Goal: Transaction & Acquisition: Purchase product/service

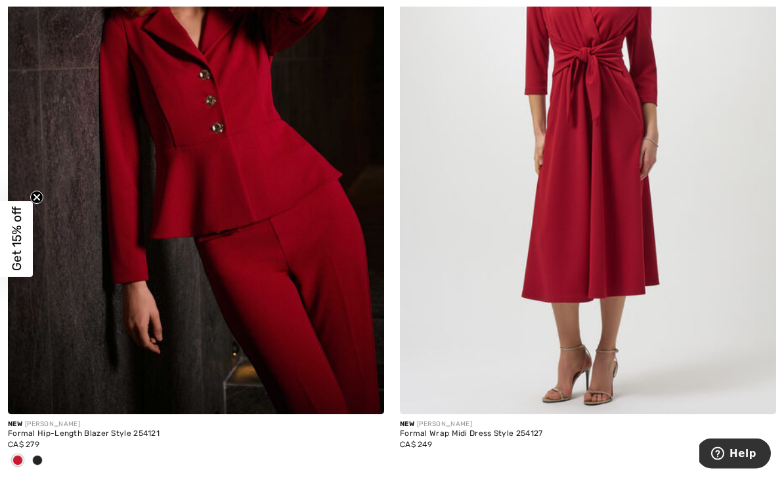
scroll to position [10625, 0]
click at [125, 305] on img at bounding box center [196, 132] width 376 height 565
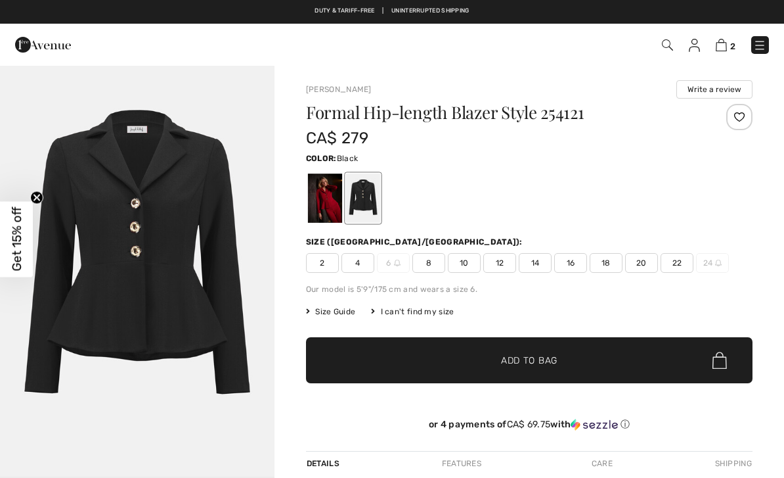
checkbox input "true"
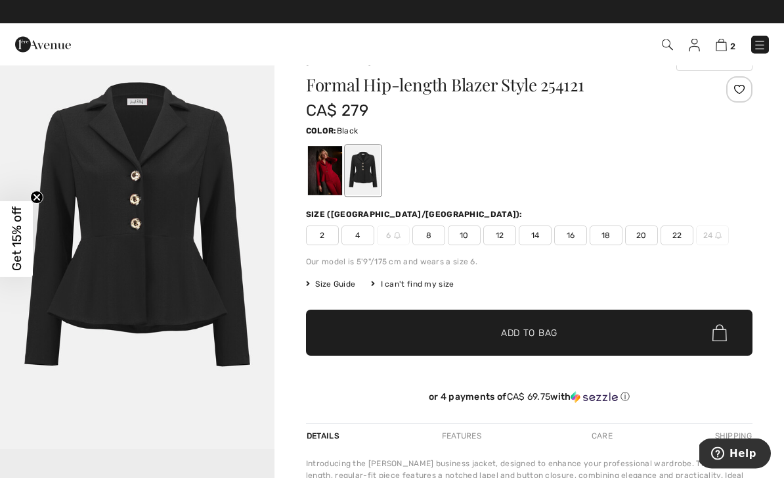
scroll to position [28, 0]
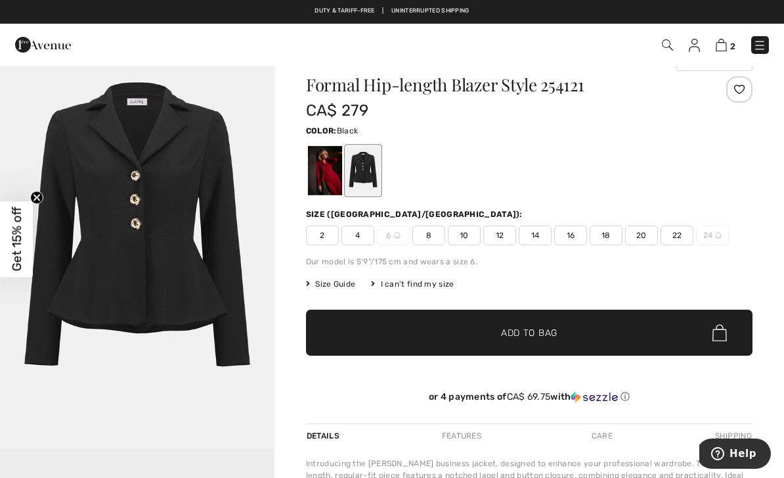
click at [509, 237] on span "12" at bounding box center [499, 235] width 33 height 20
click at [609, 339] on span "✔ Added to Bag Add to Bag" at bounding box center [529, 332] width 447 height 46
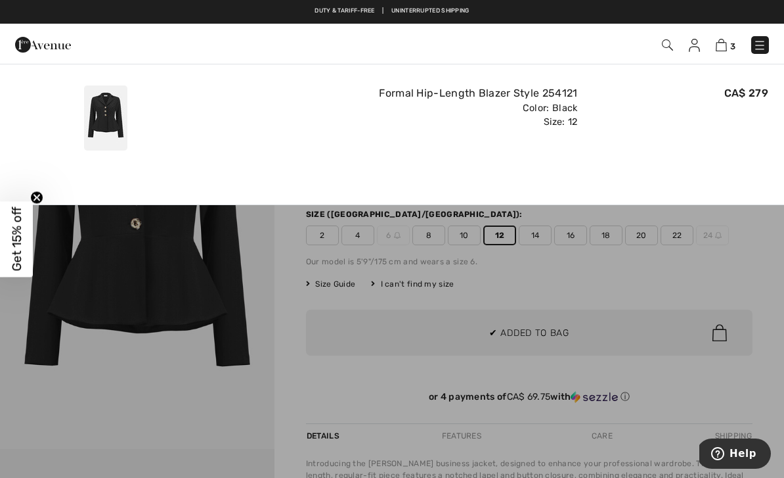
scroll to position [0, 0]
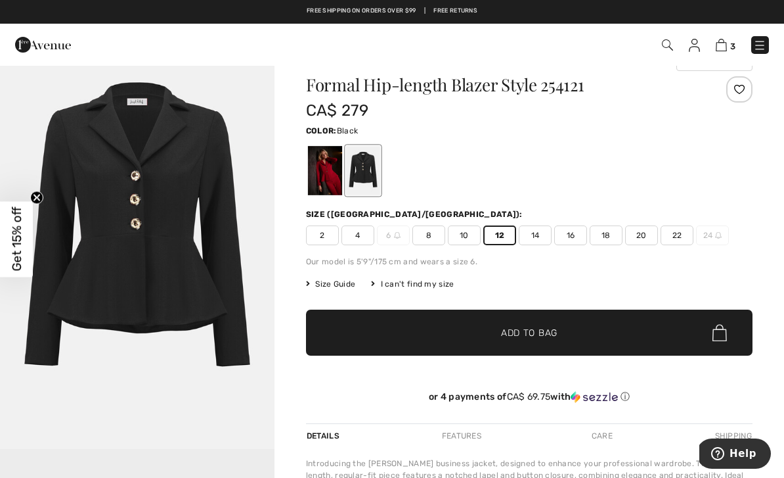
click at [725, 47] on img at bounding box center [721, 45] width 11 height 12
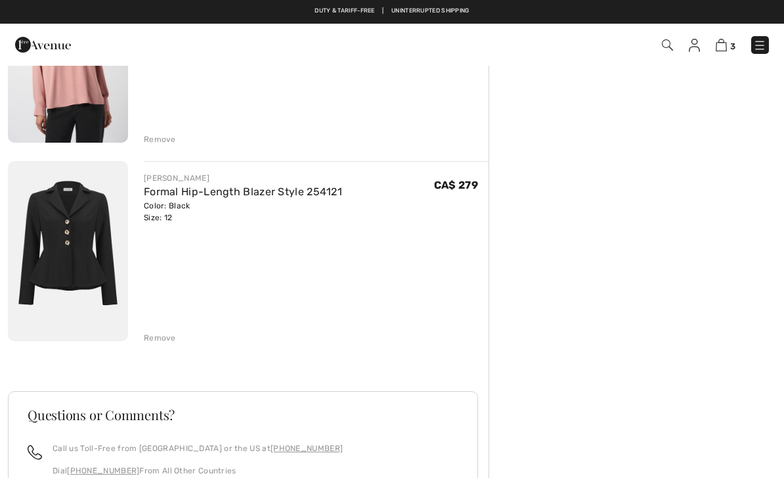
scroll to position [405, 0]
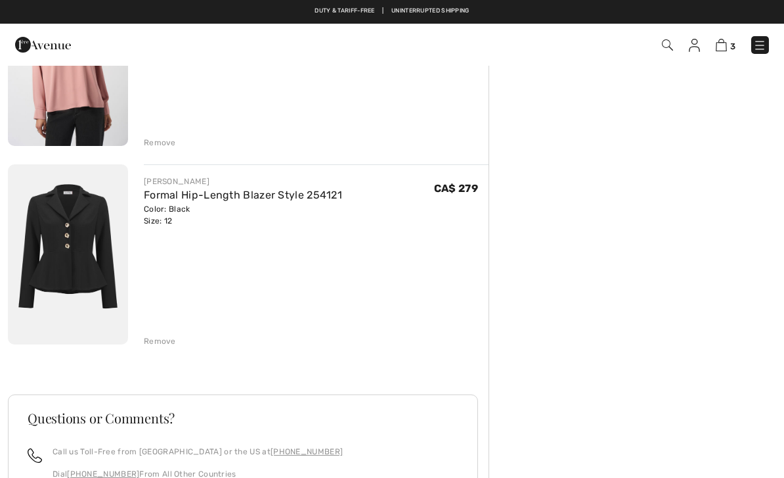
click at [152, 344] on div "Remove" at bounding box center [160, 341] width 32 height 12
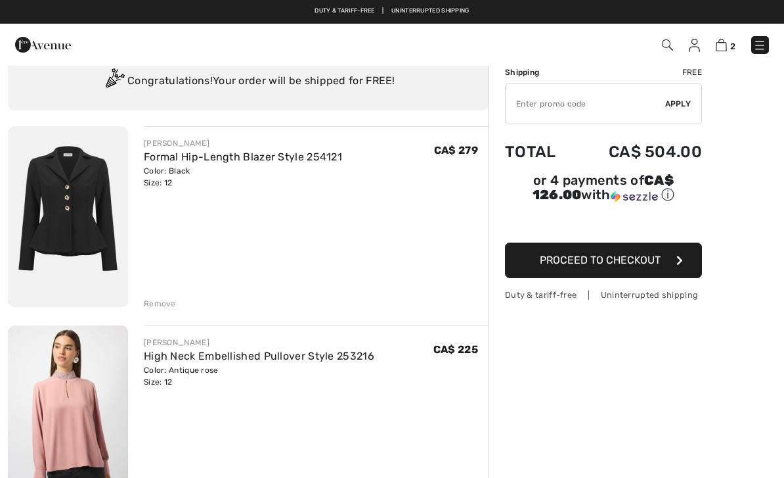
scroll to position [0, 0]
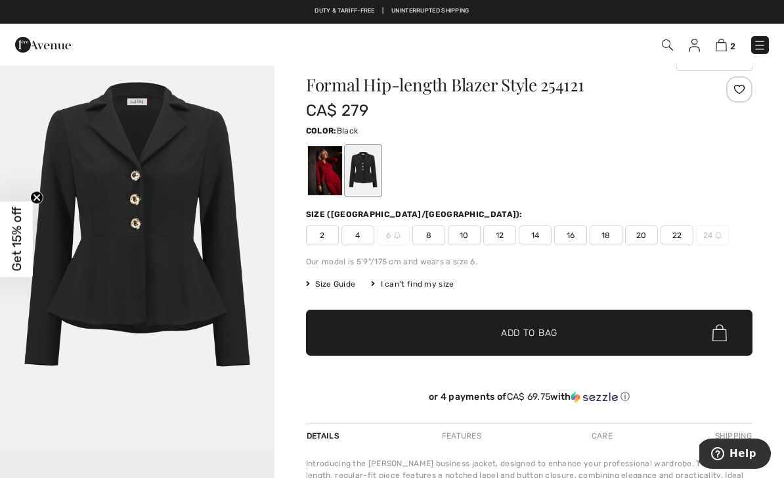
click at [332, 181] on div at bounding box center [325, 170] width 34 height 49
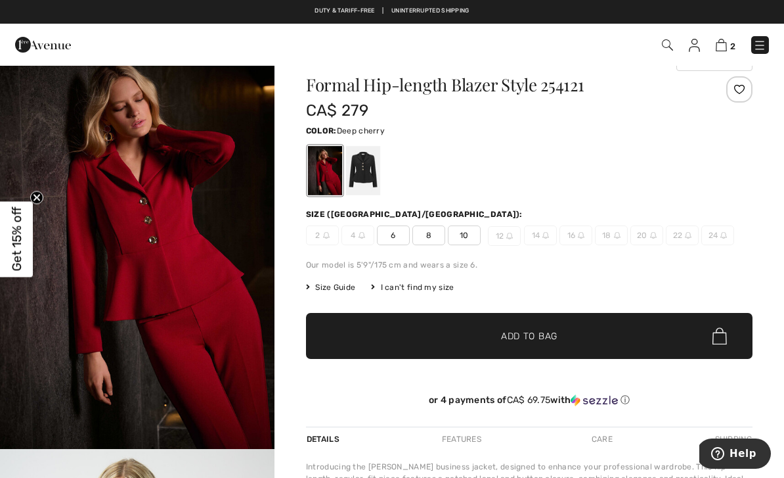
click at [248, 21] on div "Free shipping on orders over $99 | Free Returns" at bounding box center [392, 18] width 784 height 22
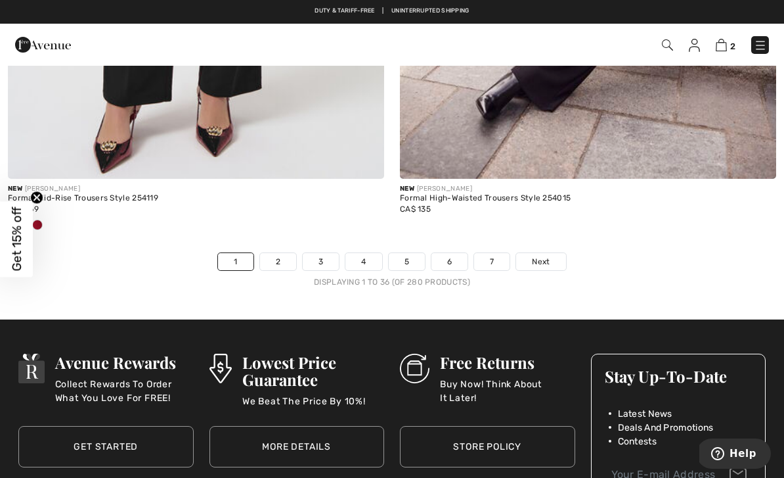
scroll to position [11497, 0]
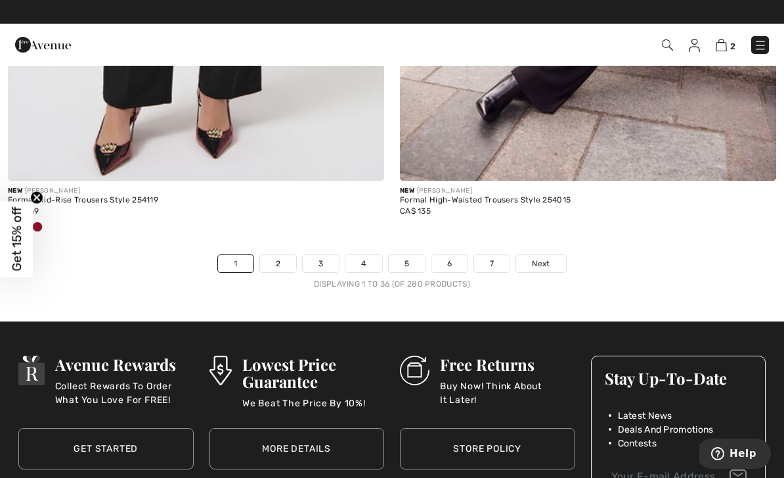
click at [278, 257] on link "2" at bounding box center [278, 263] width 36 height 17
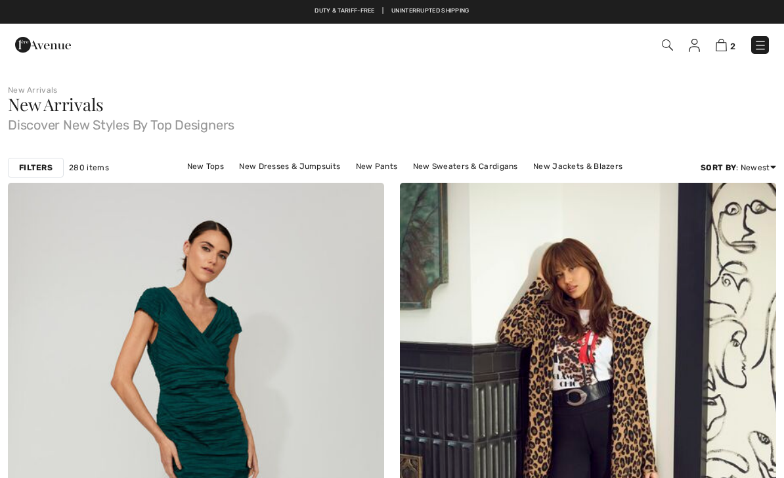
checkbox input "true"
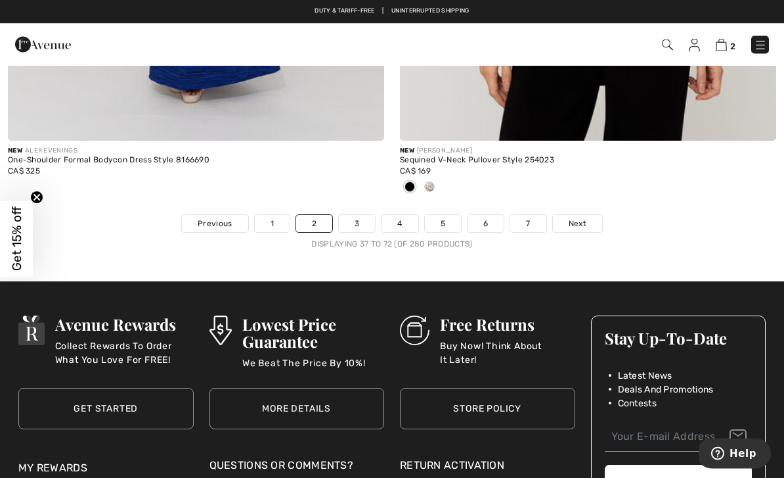
scroll to position [11481, 0]
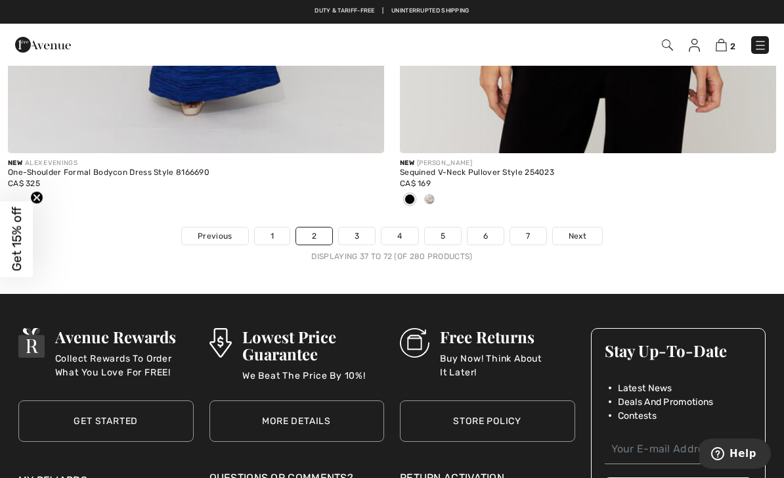
click at [355, 227] on link "3" at bounding box center [357, 235] width 36 height 17
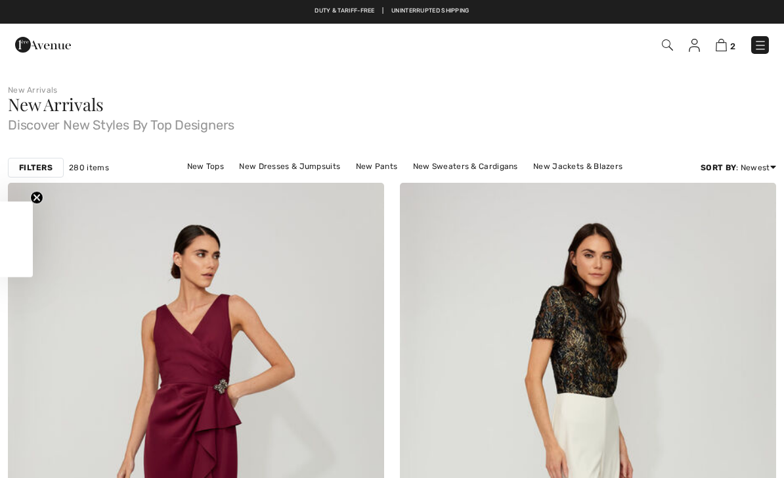
checkbox input "true"
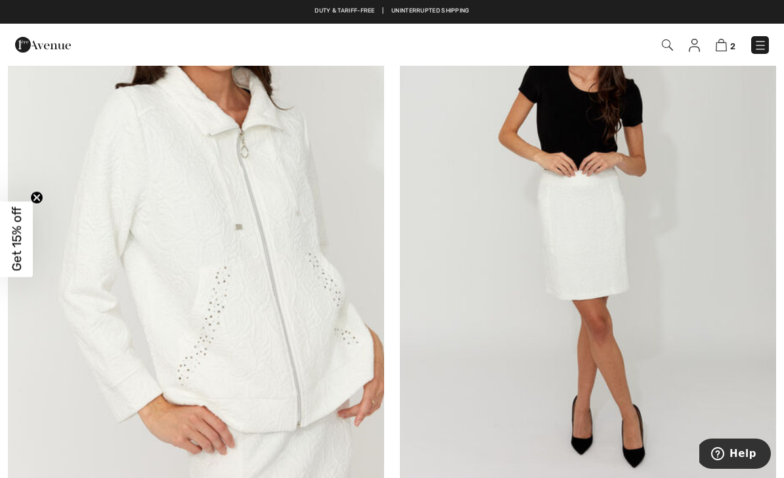
scroll to position [1519, 0]
click at [590, 233] on img at bounding box center [588, 222] width 376 height 565
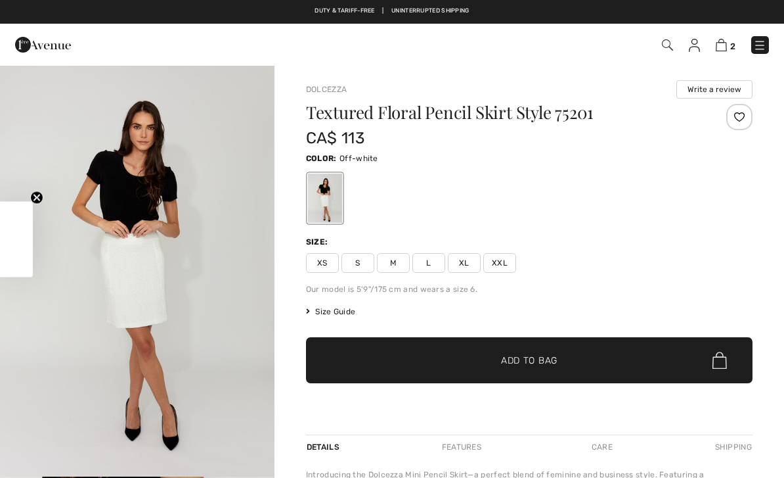
checkbox input "true"
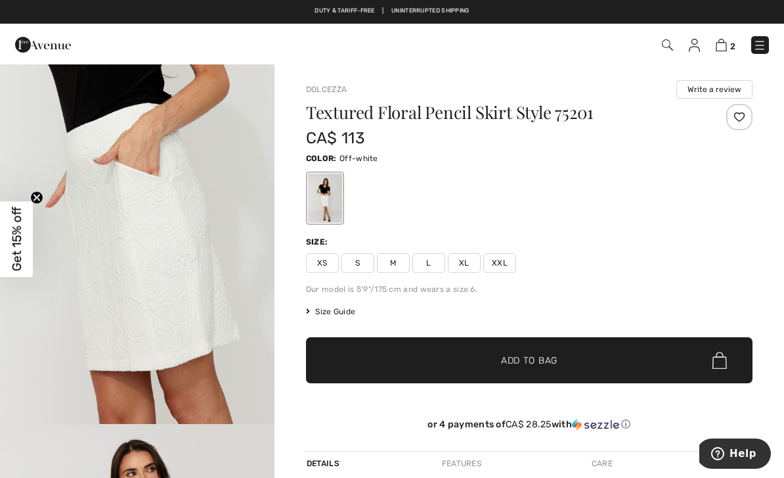
scroll to position [468, 0]
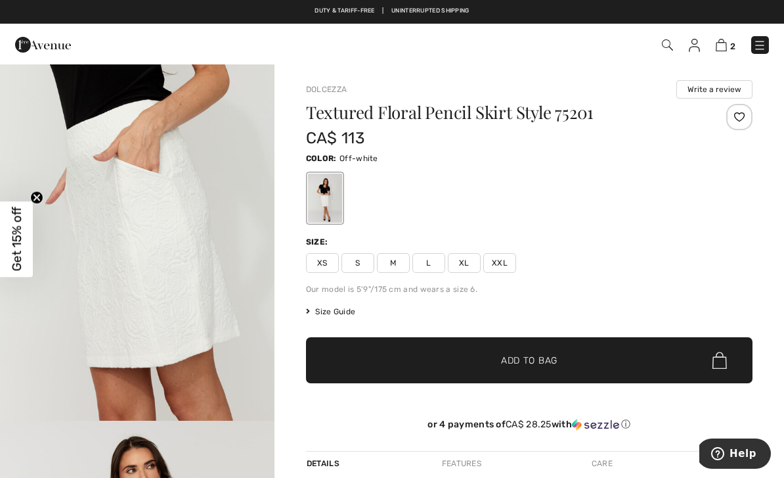
click at [177, 227] on img "2 / 4" at bounding box center [137, 215] width 275 height 412
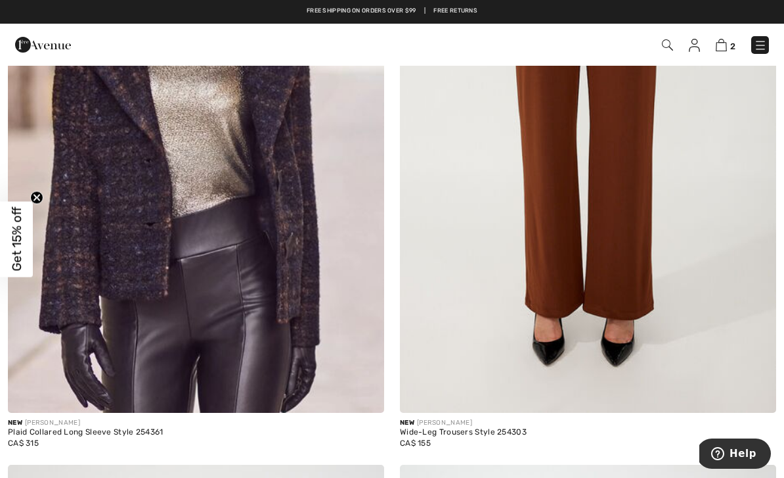
scroll to position [8139, 0]
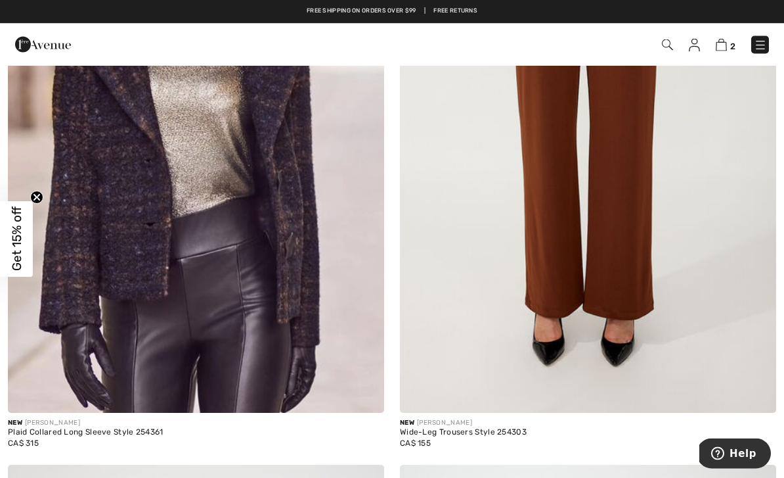
click at [633, 240] on img at bounding box center [588, 131] width 376 height 565
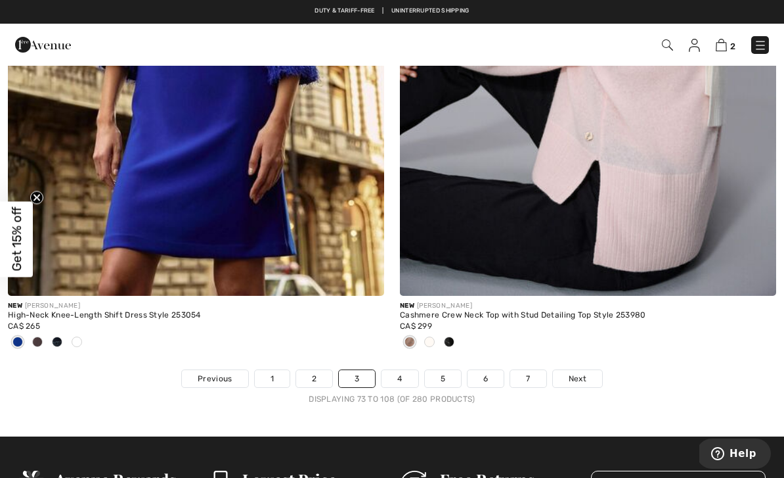
scroll to position [11418, 0]
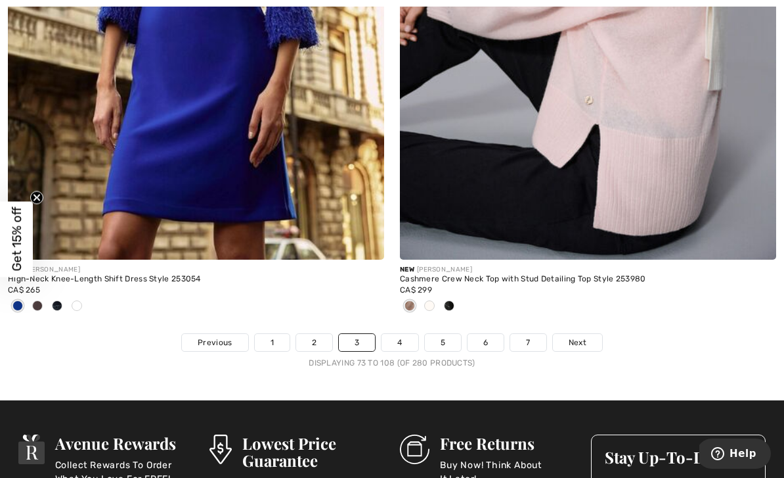
click at [397, 340] on link "4" at bounding box center [400, 342] width 36 height 17
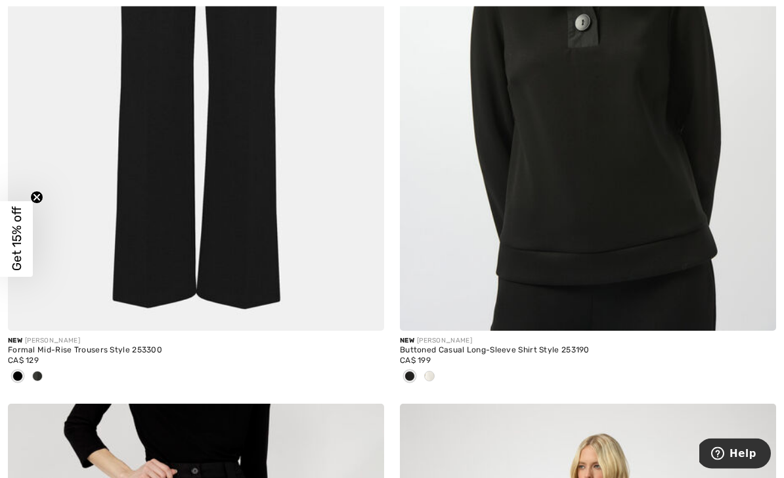
scroll to position [424, 0]
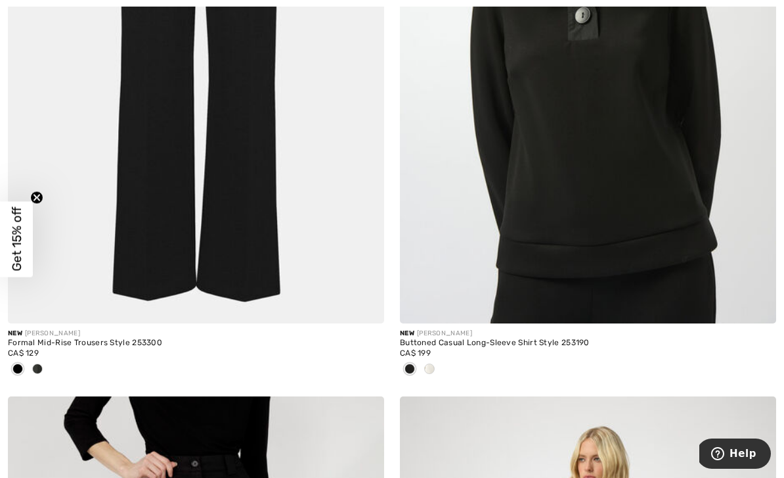
click at [438, 366] on div at bounding box center [430, 370] width 20 height 22
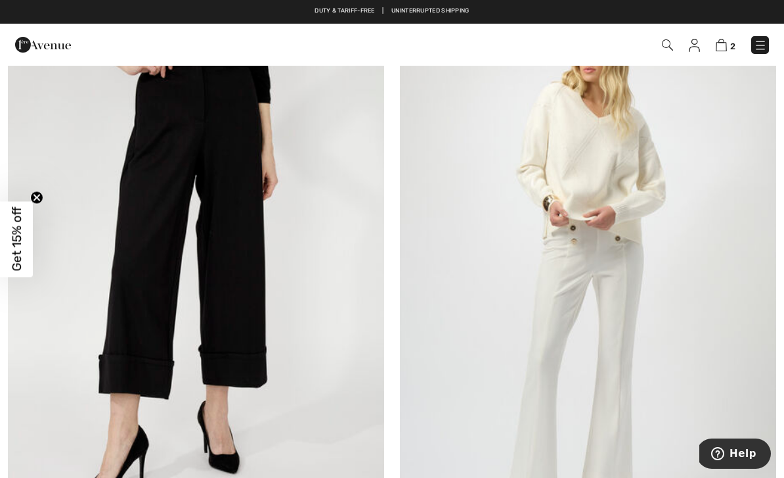
scroll to position [831, 0]
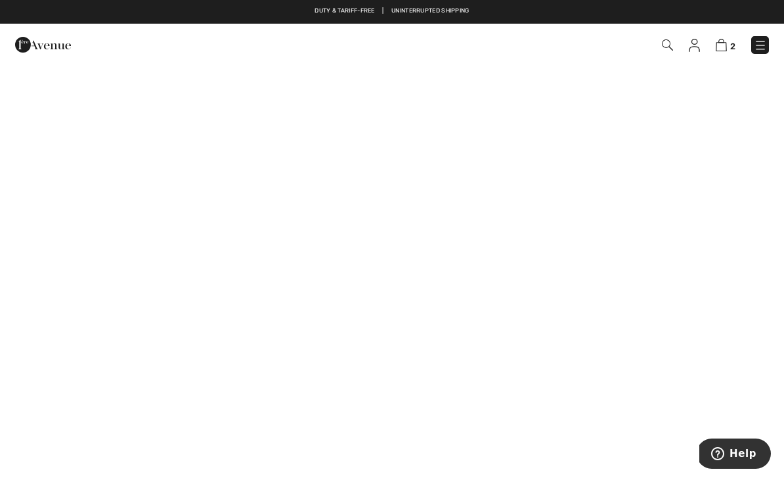
click at [668, 50] on img at bounding box center [667, 44] width 11 height 11
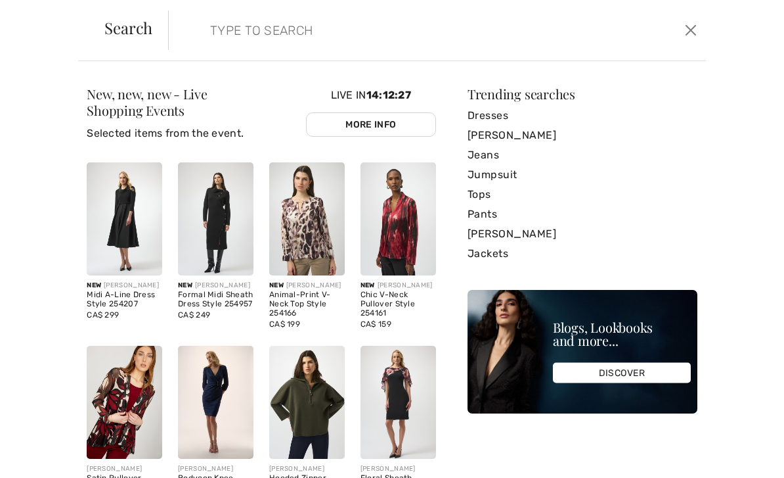
click at [336, 24] on input "search" at bounding box center [380, 30] width 361 height 39
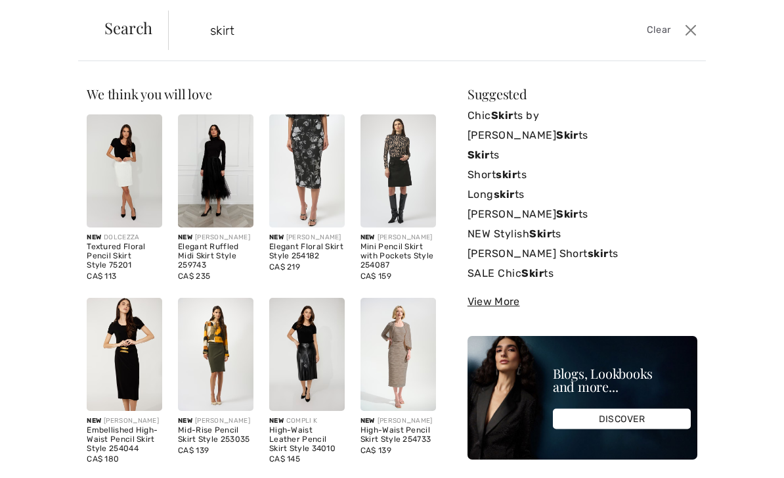
type input "skirt"
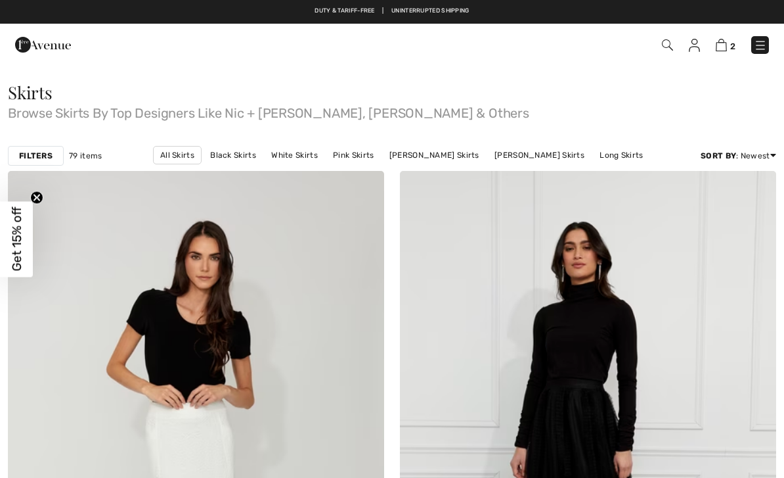
checkbox input "true"
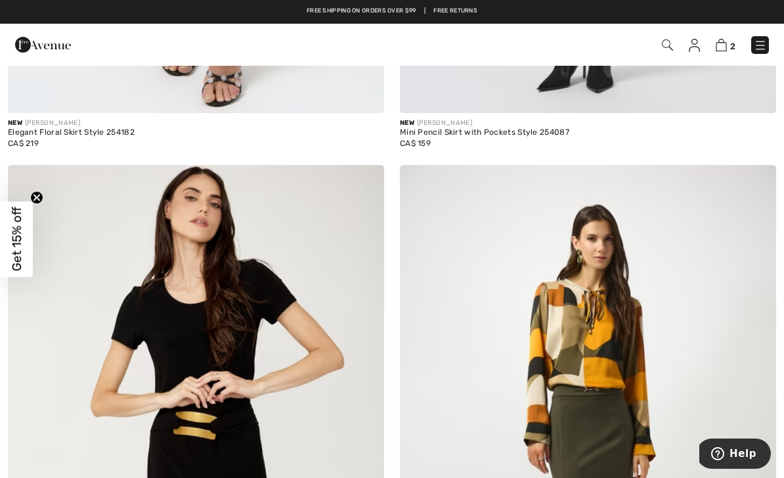
scroll to position [1224, 0]
